Goal: Find specific page/section: Find specific page/section

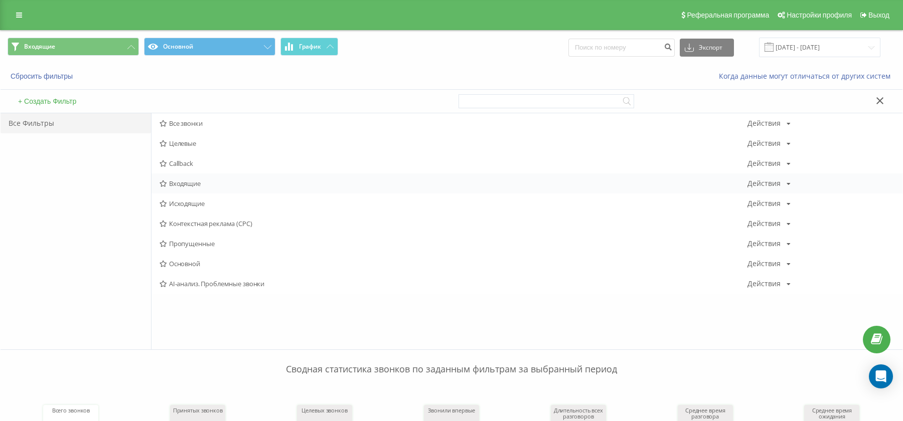
click at [204, 185] on span "Входящие" at bounding box center [454, 183] width 588 height 7
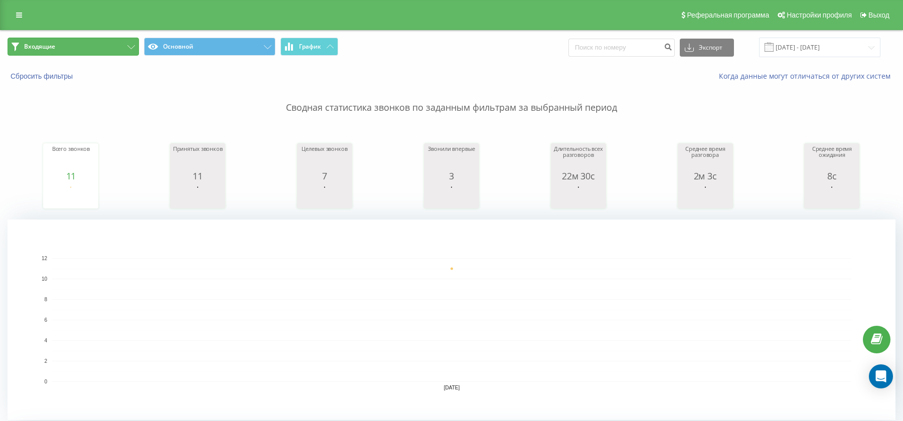
click at [102, 51] on button "Входящие" at bounding box center [73, 47] width 131 height 18
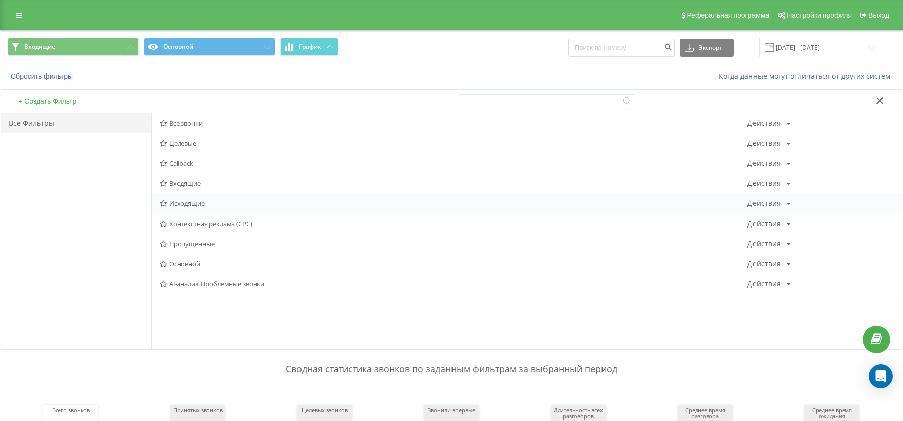
click at [182, 205] on span "Исходящие" at bounding box center [454, 203] width 588 height 7
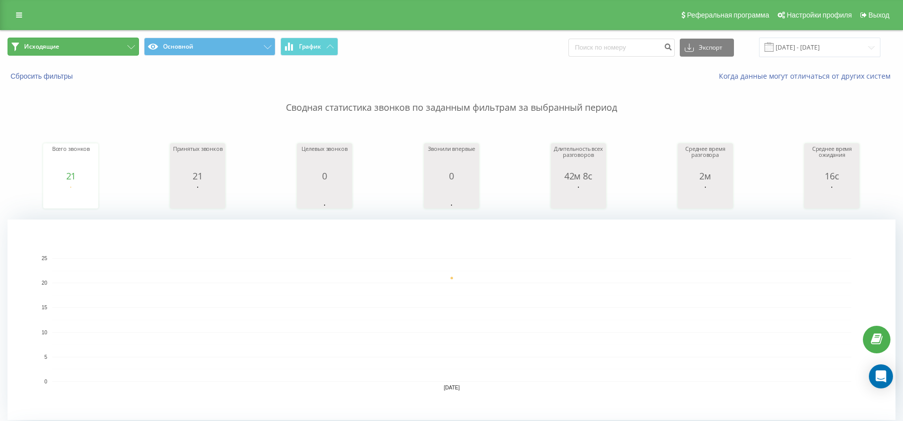
click at [106, 47] on button "Исходящие" at bounding box center [73, 47] width 131 height 18
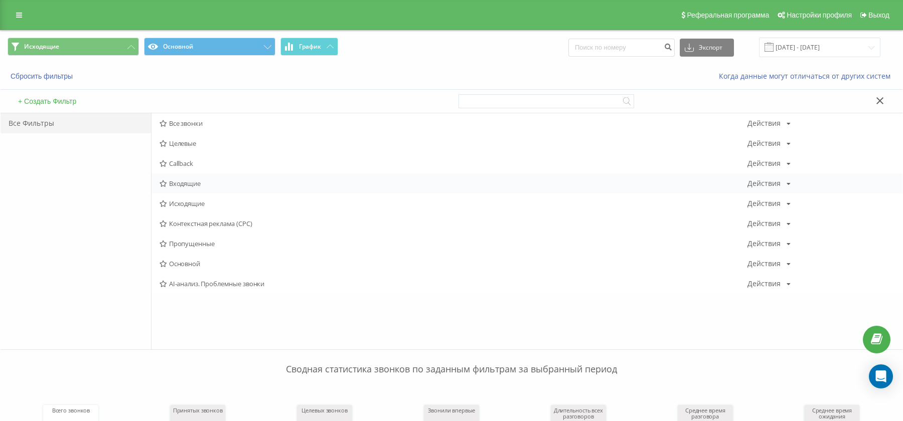
click at [187, 187] on span "Входящие" at bounding box center [454, 183] width 588 height 7
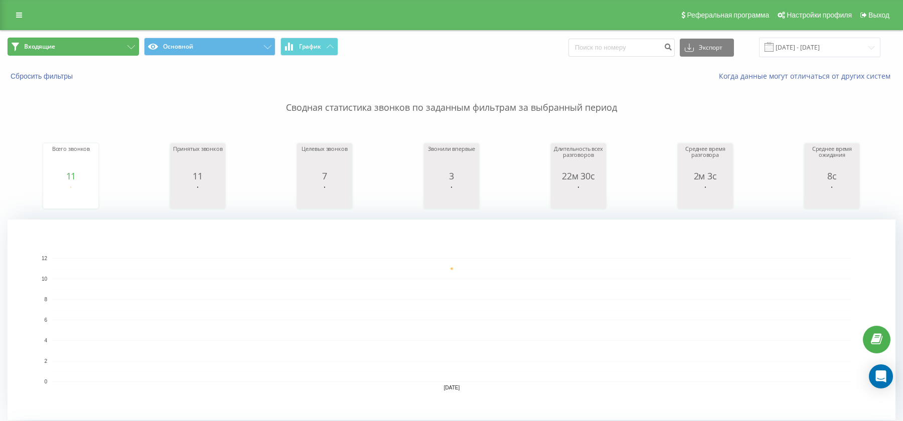
click at [98, 49] on button "Входящие" at bounding box center [73, 47] width 131 height 18
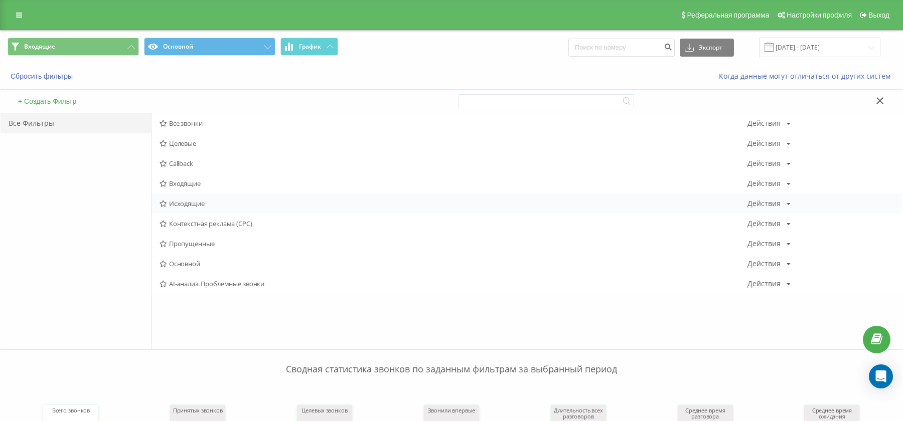
click at [186, 198] on div "Исходящие Действия Редактировать Копировать Удалить По умолчанию Поделиться" at bounding box center [527, 204] width 751 height 20
click at [183, 181] on span "Входящие" at bounding box center [454, 183] width 588 height 7
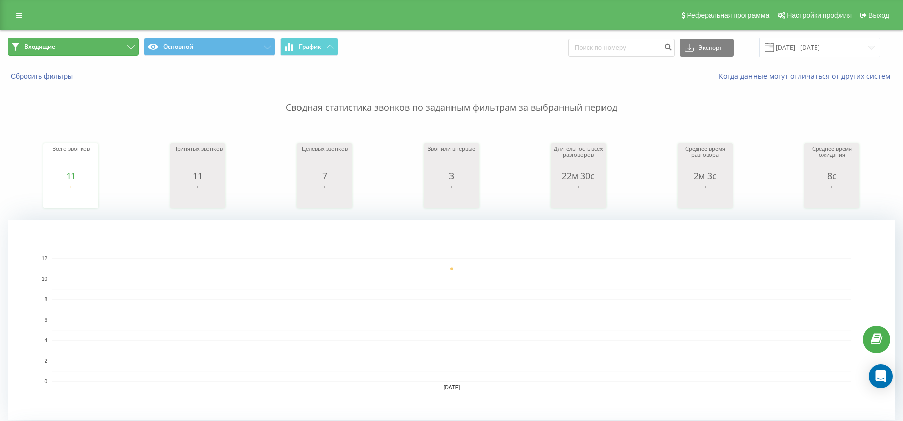
click at [113, 44] on button "Входящие" at bounding box center [73, 47] width 131 height 18
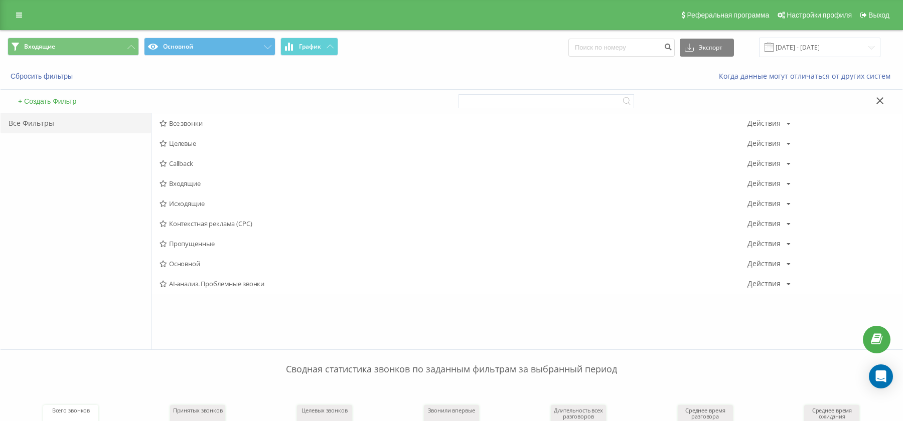
click at [174, 206] on span "Исходящие" at bounding box center [454, 203] width 588 height 7
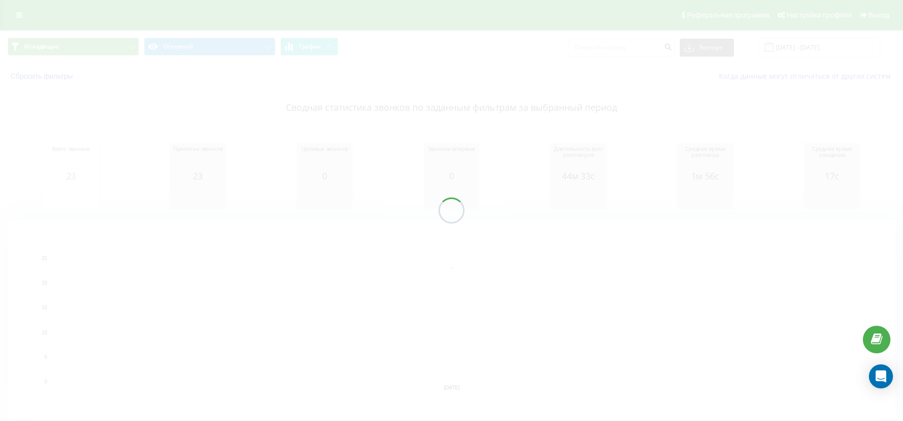
click at [77, 47] on div at bounding box center [451, 210] width 903 height 421
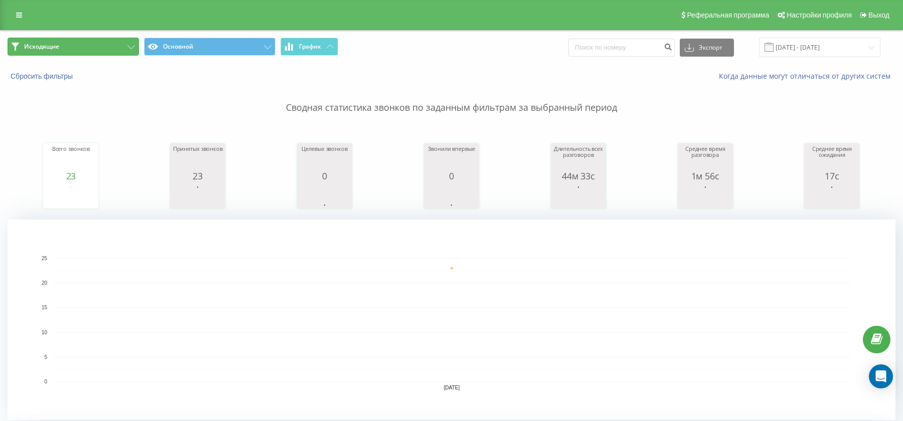
click at [100, 46] on button "Исходящие" at bounding box center [73, 47] width 131 height 18
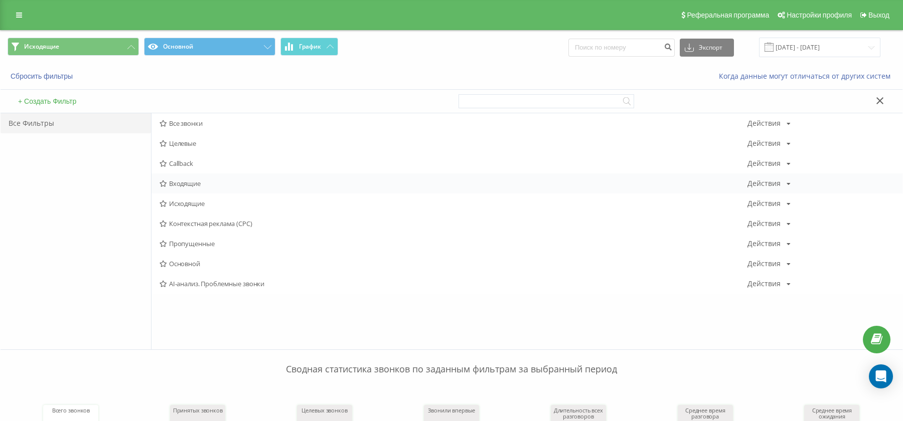
click at [187, 180] on span "Входящие" at bounding box center [454, 183] width 588 height 7
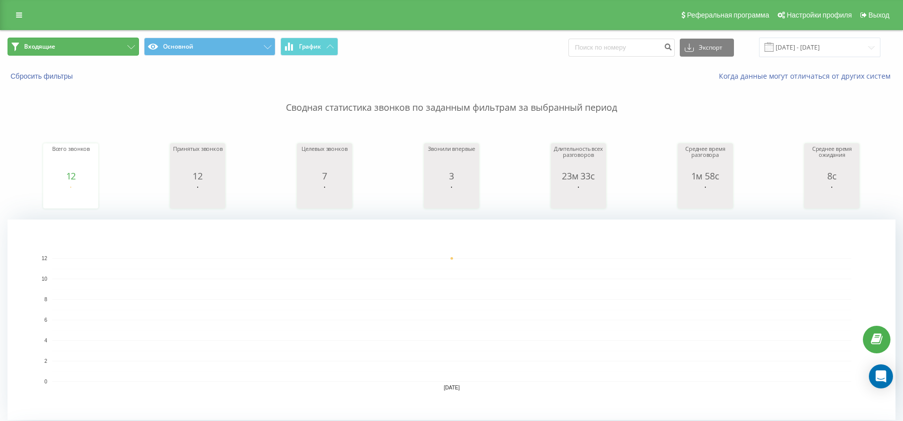
click at [109, 51] on button "Входящие" at bounding box center [73, 47] width 131 height 18
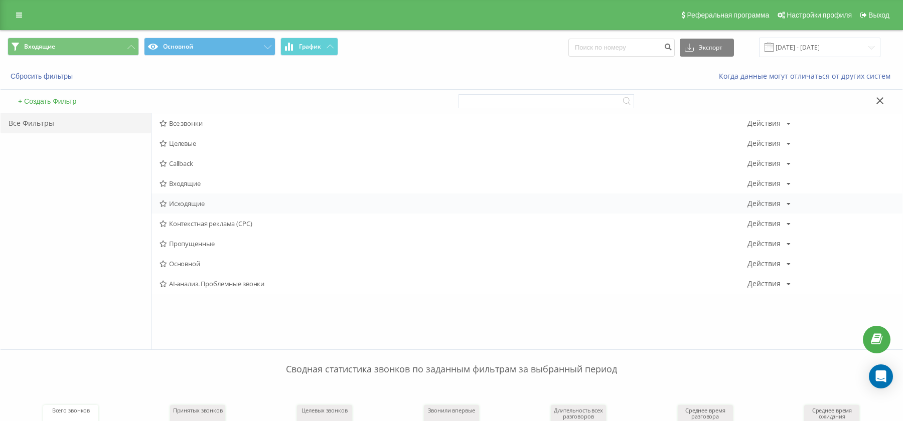
click at [188, 202] on span "Исходящие" at bounding box center [454, 203] width 588 height 7
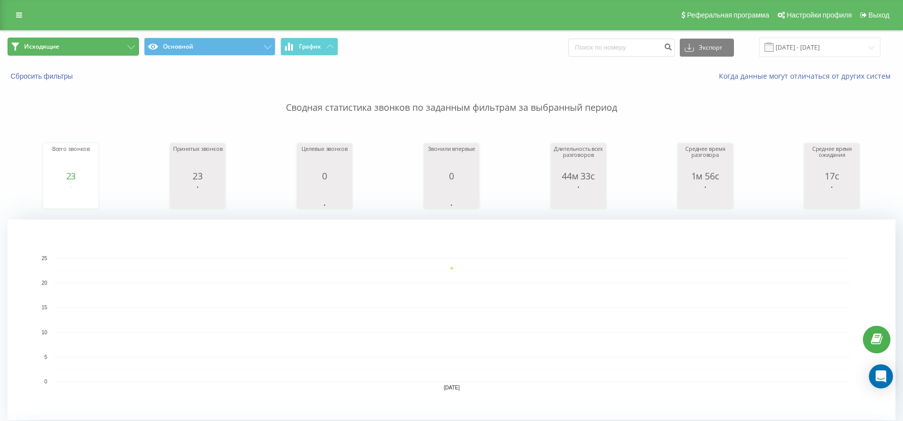
click at [113, 47] on button "Исходящие" at bounding box center [73, 47] width 131 height 18
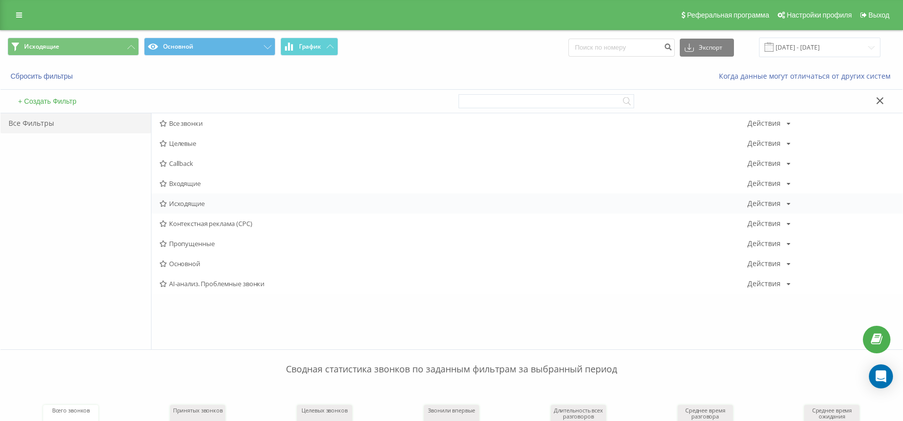
click at [192, 204] on span "Исходящие" at bounding box center [454, 203] width 588 height 7
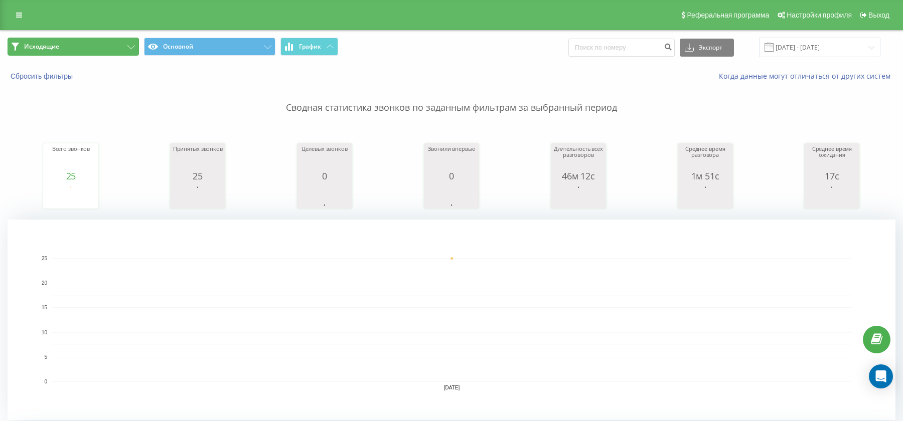
click at [126, 54] on button "Исходящие" at bounding box center [73, 47] width 131 height 18
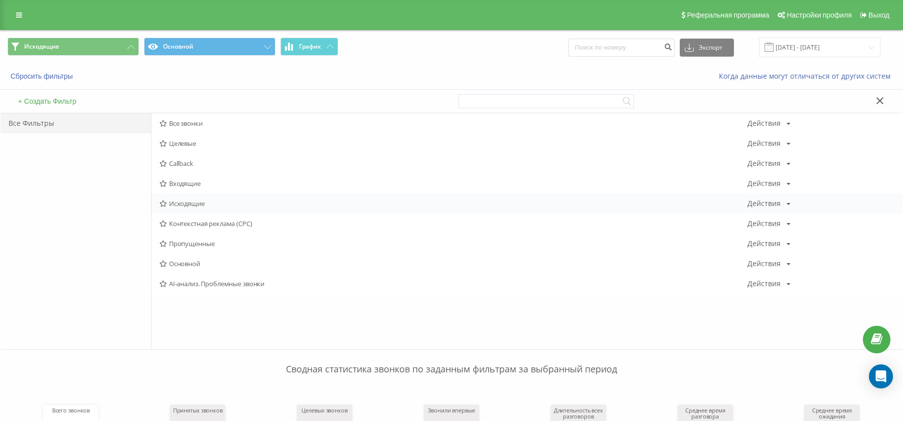
click at [186, 202] on span "Исходящие" at bounding box center [454, 203] width 588 height 7
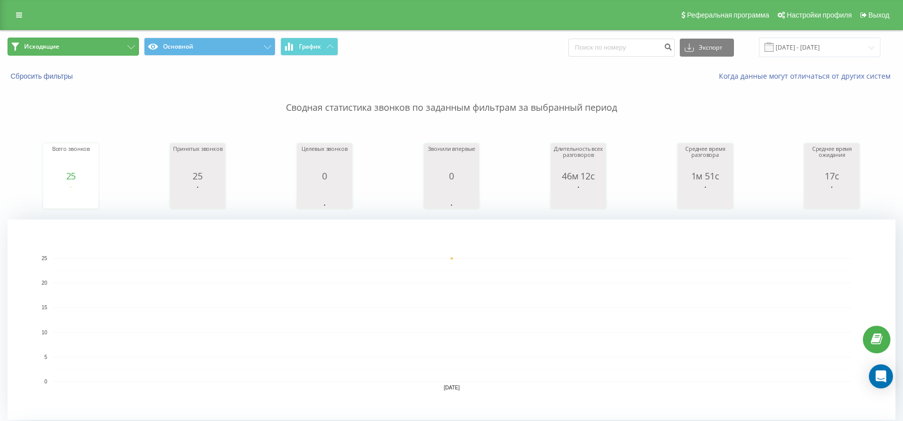
click at [71, 46] on button "Исходящие" at bounding box center [73, 47] width 131 height 18
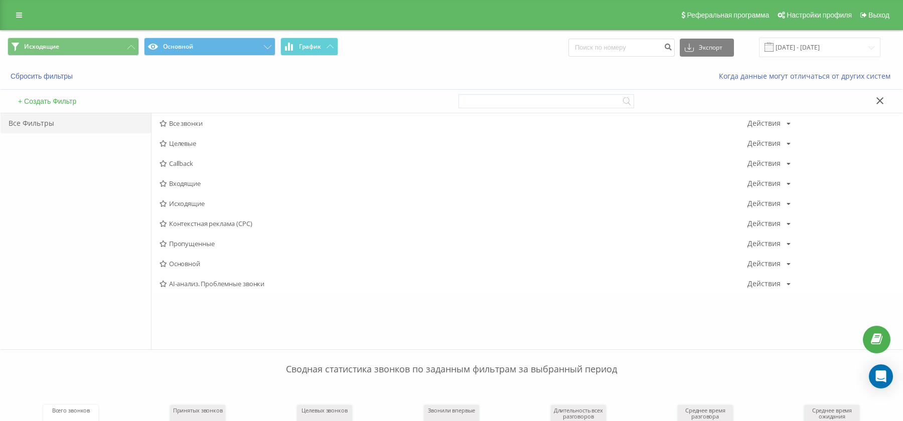
drag, startPoint x: 178, startPoint y: 187, endPoint x: 182, endPoint y: 173, distance: 14.8
click at [178, 186] on span "Входящие" at bounding box center [454, 183] width 588 height 7
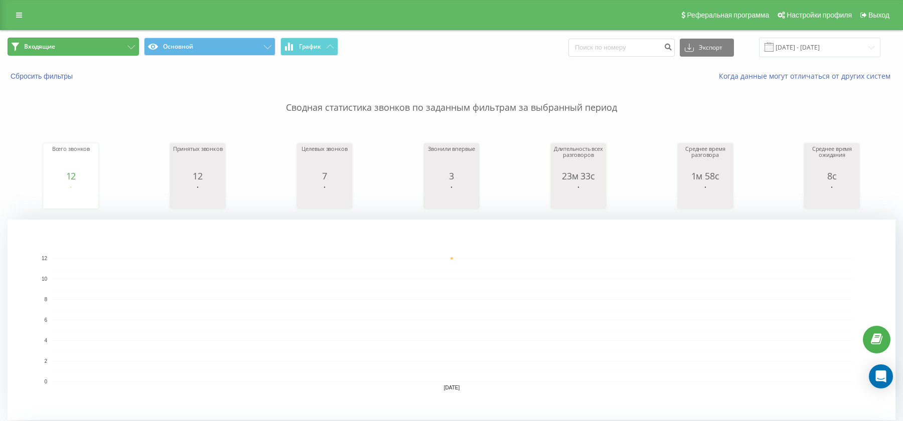
click at [85, 50] on button "Входящие" at bounding box center [73, 47] width 131 height 18
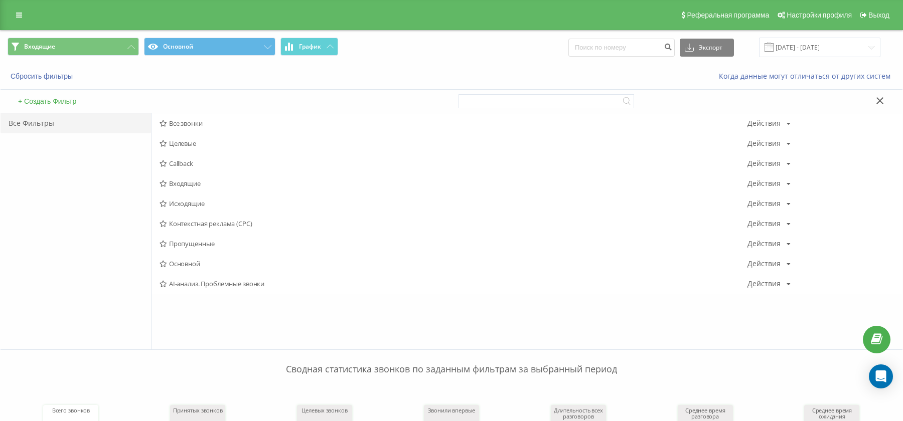
click at [171, 207] on span "Исходящие" at bounding box center [454, 203] width 588 height 7
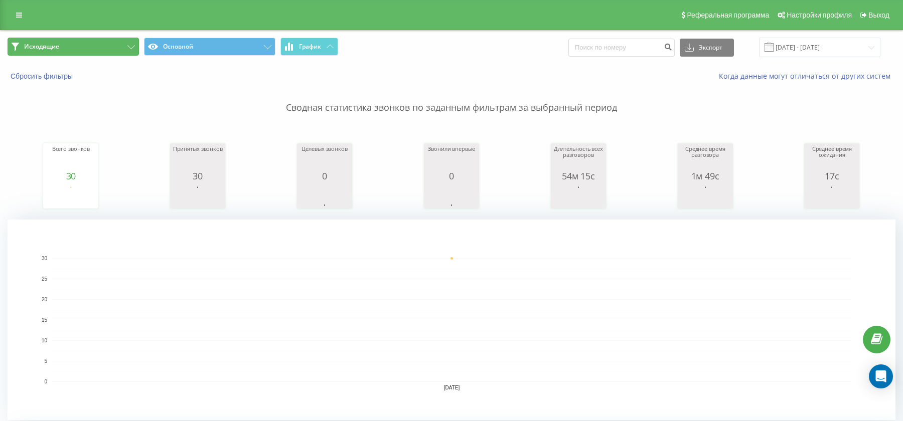
click at [106, 54] on button "Исходящие" at bounding box center [73, 47] width 131 height 18
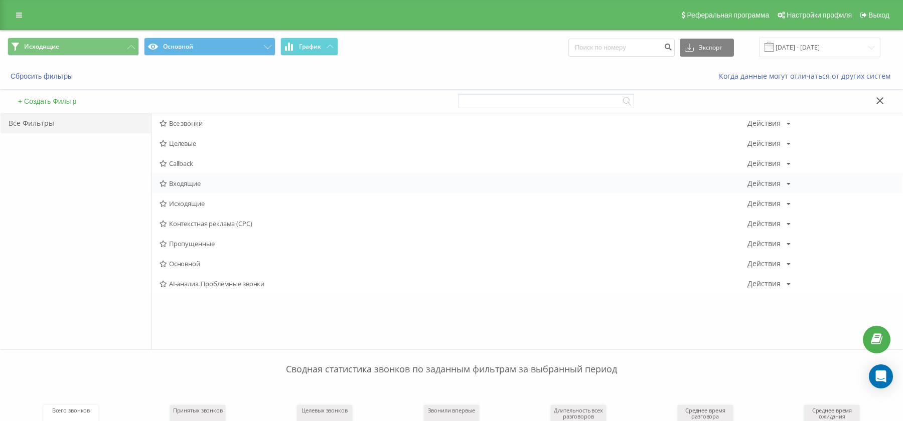
click at [174, 185] on span "Входящие" at bounding box center [454, 183] width 588 height 7
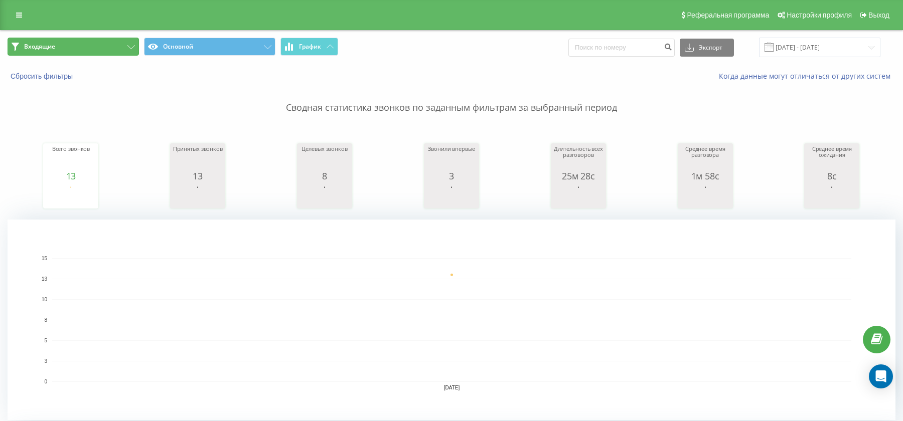
click at [99, 48] on button "Входящие" at bounding box center [73, 47] width 131 height 18
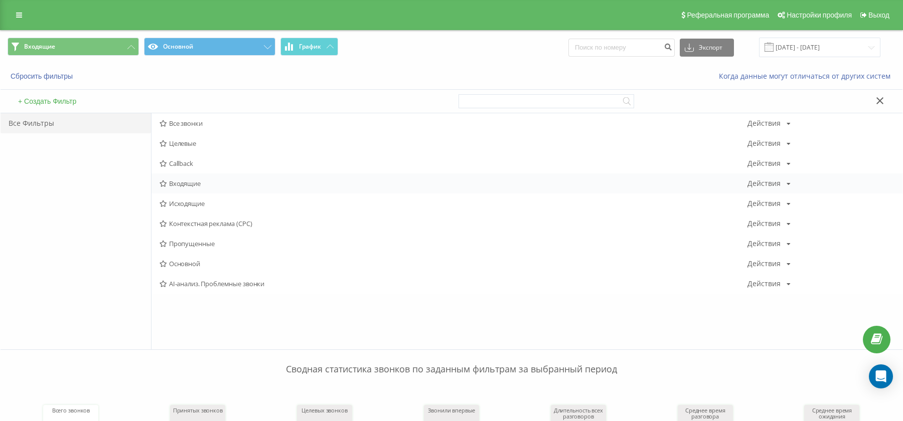
click at [185, 182] on span "Входящие" at bounding box center [454, 183] width 588 height 7
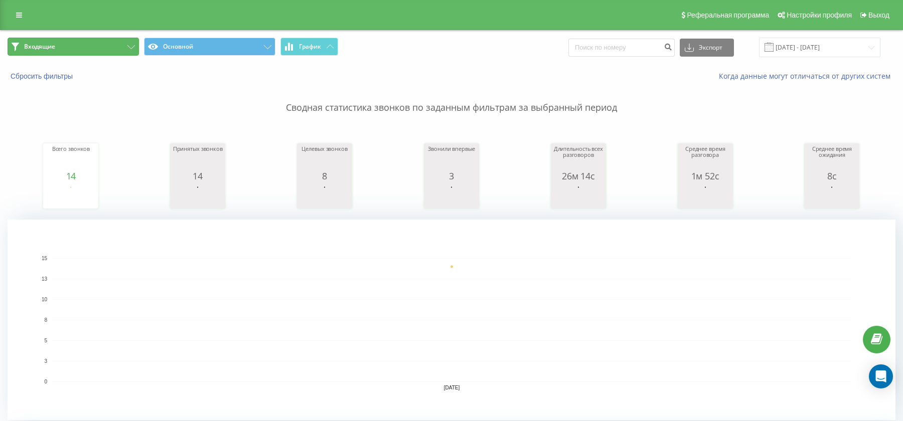
click at [113, 43] on button "Входящие" at bounding box center [73, 47] width 131 height 18
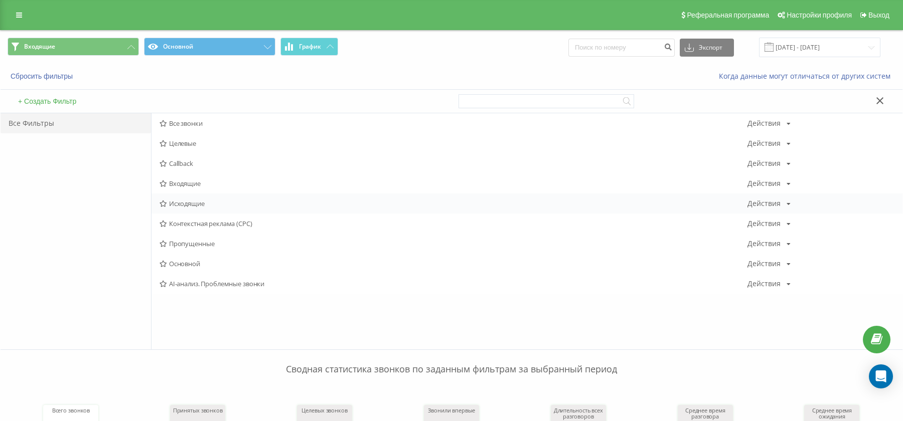
click at [176, 210] on div "Исходящие Действия Редактировать Копировать Удалить По умолчанию Поделиться" at bounding box center [527, 204] width 751 height 20
click at [176, 206] on span "Исходящие" at bounding box center [454, 203] width 588 height 7
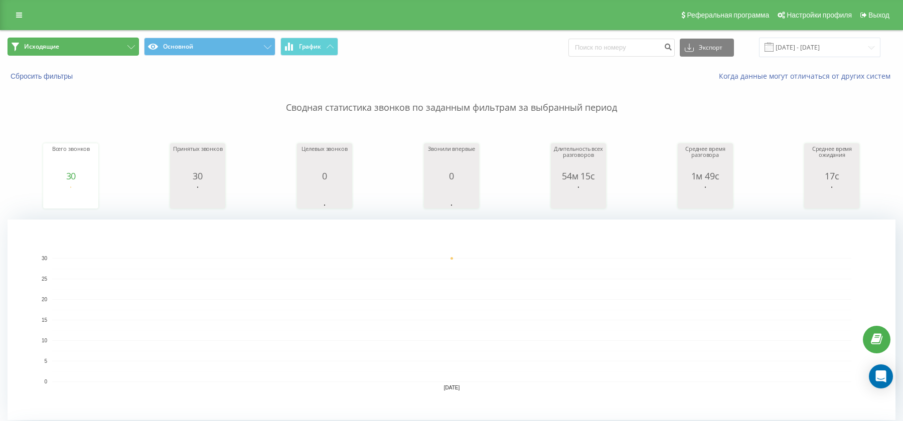
click at [116, 48] on button "Исходящие" at bounding box center [73, 47] width 131 height 18
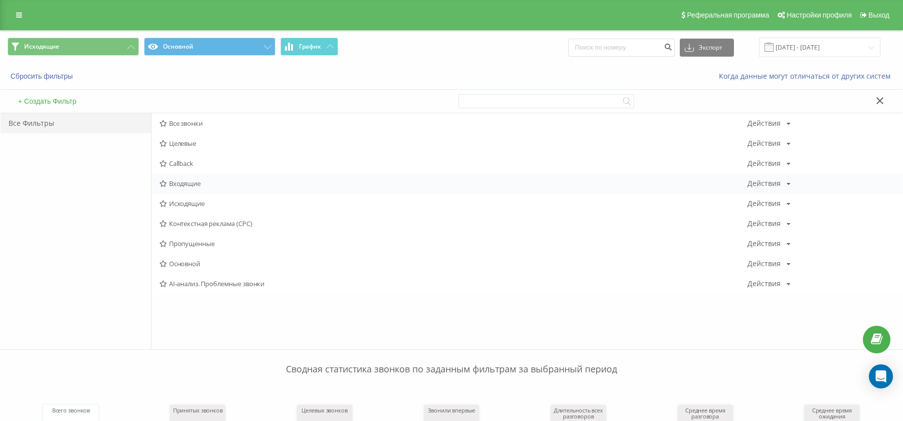
click at [198, 181] on span "Входящие" at bounding box center [454, 183] width 588 height 7
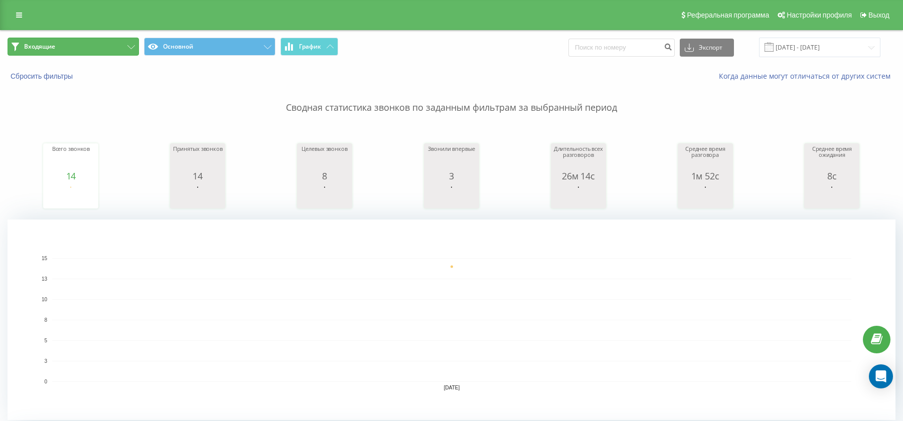
click at [104, 48] on button "Входящие" at bounding box center [73, 47] width 131 height 18
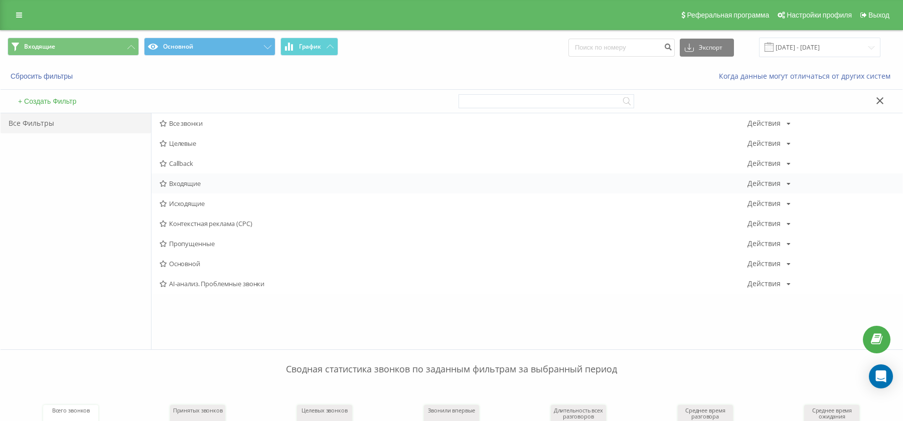
click at [179, 184] on span "Входящие" at bounding box center [454, 183] width 588 height 7
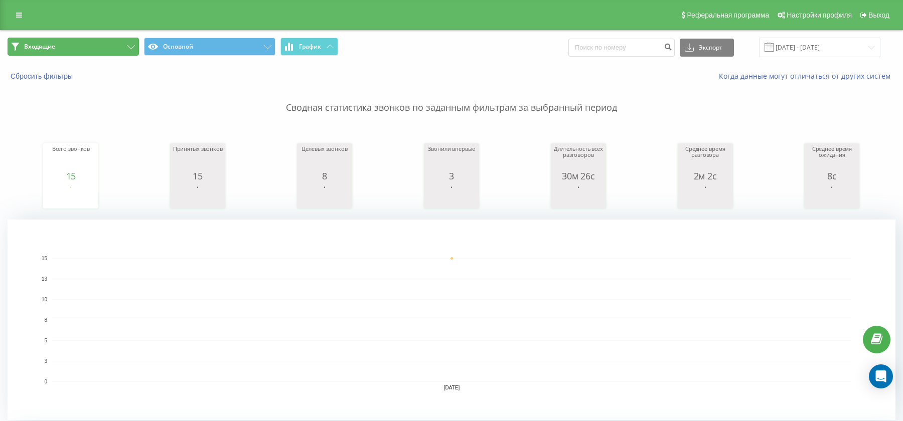
click at [112, 48] on button "Входящие" at bounding box center [73, 47] width 131 height 18
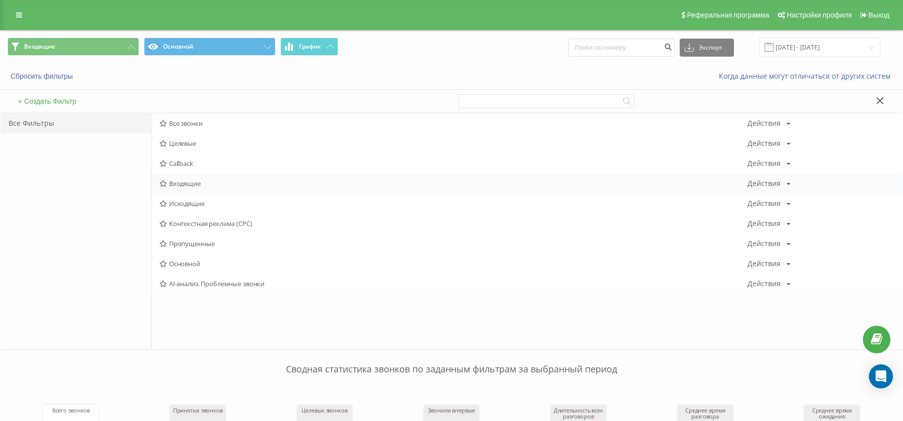
click at [172, 183] on span "Входящие" at bounding box center [454, 183] width 588 height 7
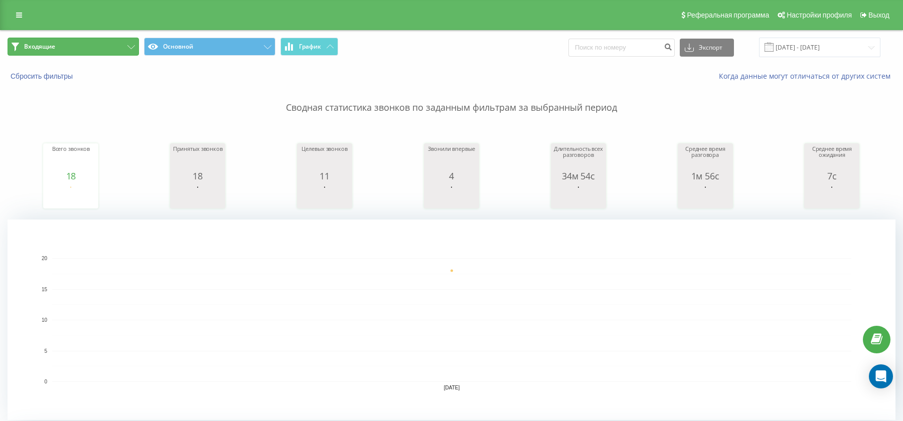
click at [108, 54] on button "Входящие" at bounding box center [73, 47] width 131 height 18
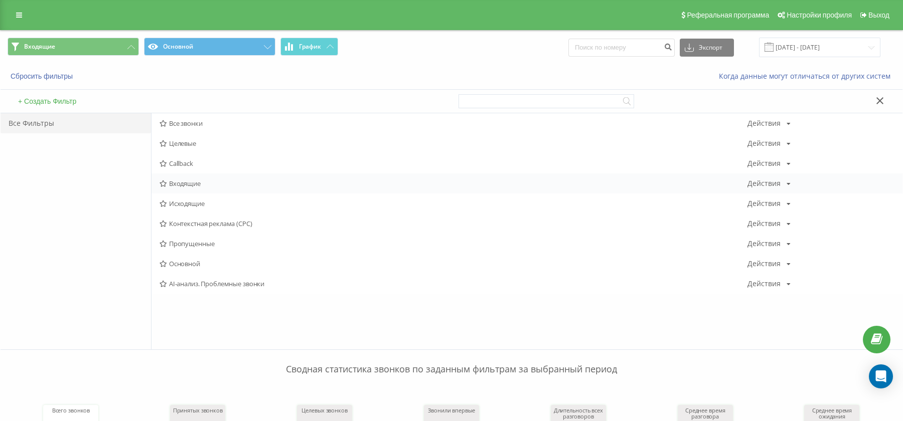
click at [190, 182] on span "Входящие" at bounding box center [454, 183] width 588 height 7
